Goal: Task Accomplishment & Management: Manage account settings

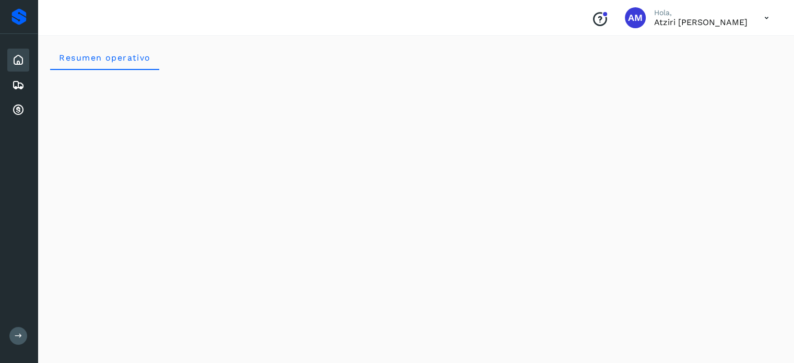
click at [19, 60] on icon at bounding box center [18, 60] width 13 height 13
click at [21, 111] on icon at bounding box center [18, 110] width 13 height 13
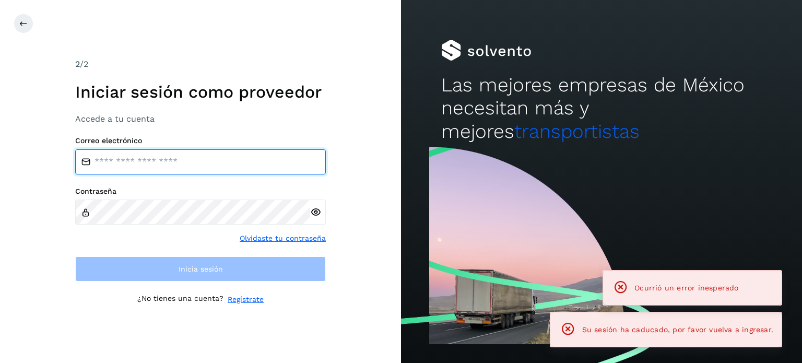
type input "**********"
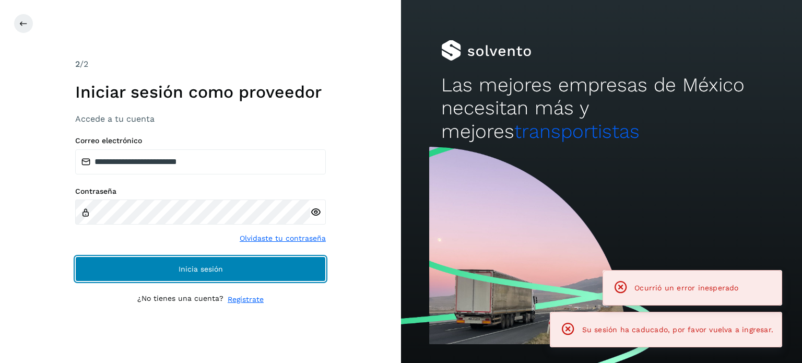
click at [87, 258] on button "Inicia sesión" at bounding box center [200, 268] width 251 height 25
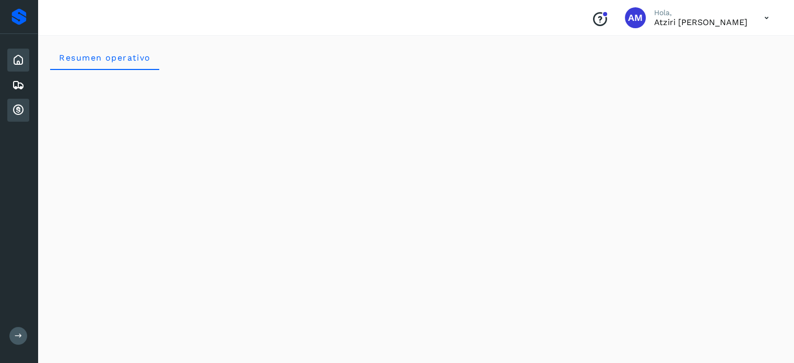
click at [18, 114] on icon at bounding box center [18, 110] width 13 height 13
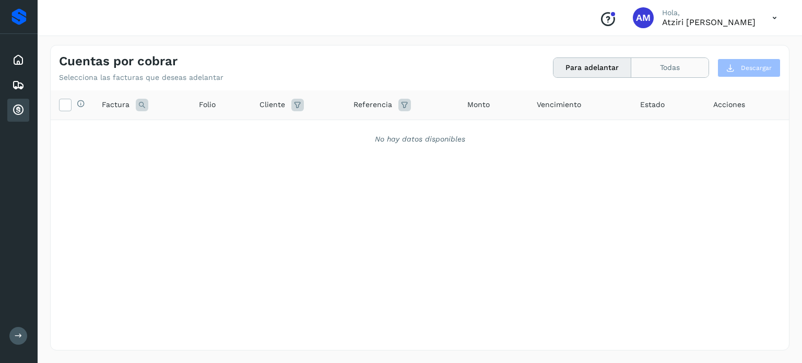
click at [670, 60] on button "Todas" at bounding box center [670, 67] width 77 height 19
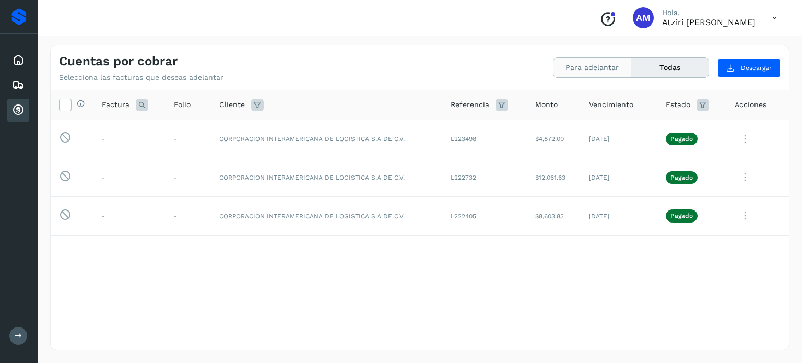
click at [587, 61] on button "Para adelantar" at bounding box center [593, 67] width 78 height 19
